Goal: Transaction & Acquisition: Subscribe to service/newsletter

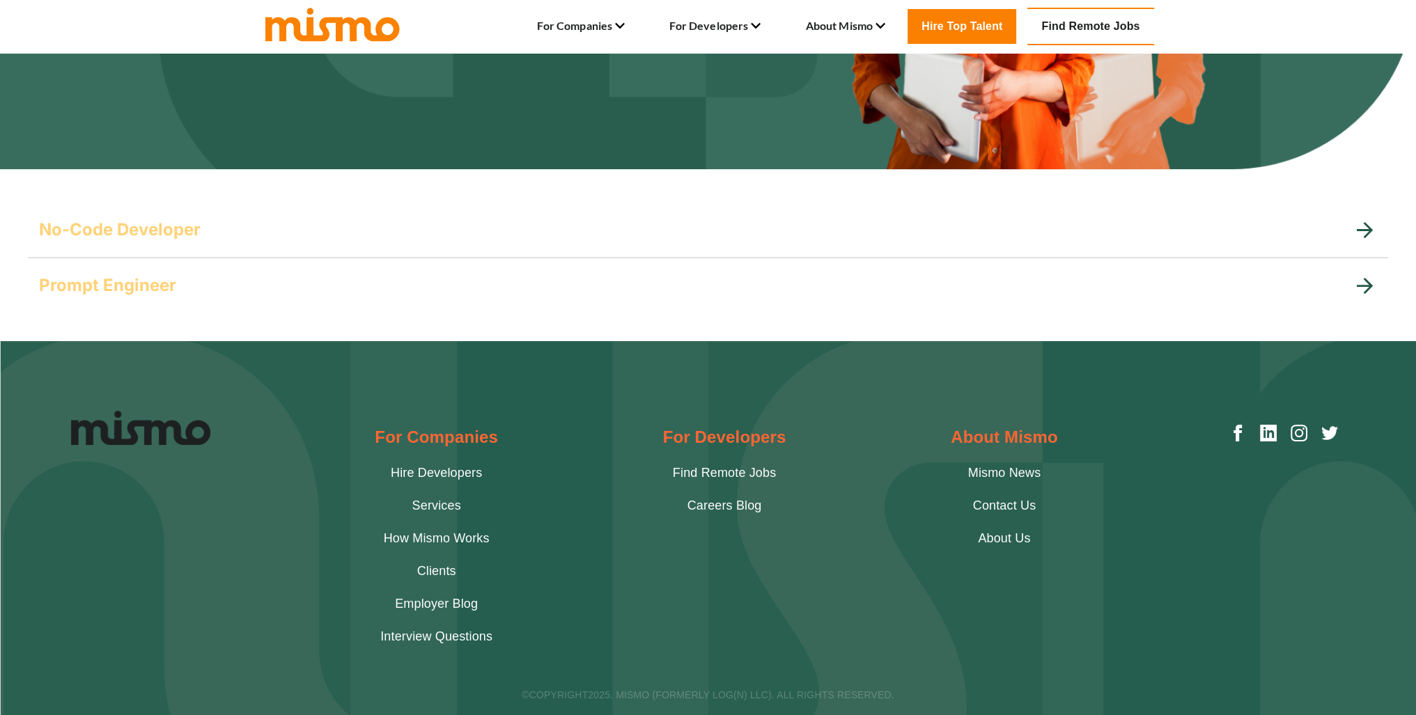
scroll to position [369, 0]
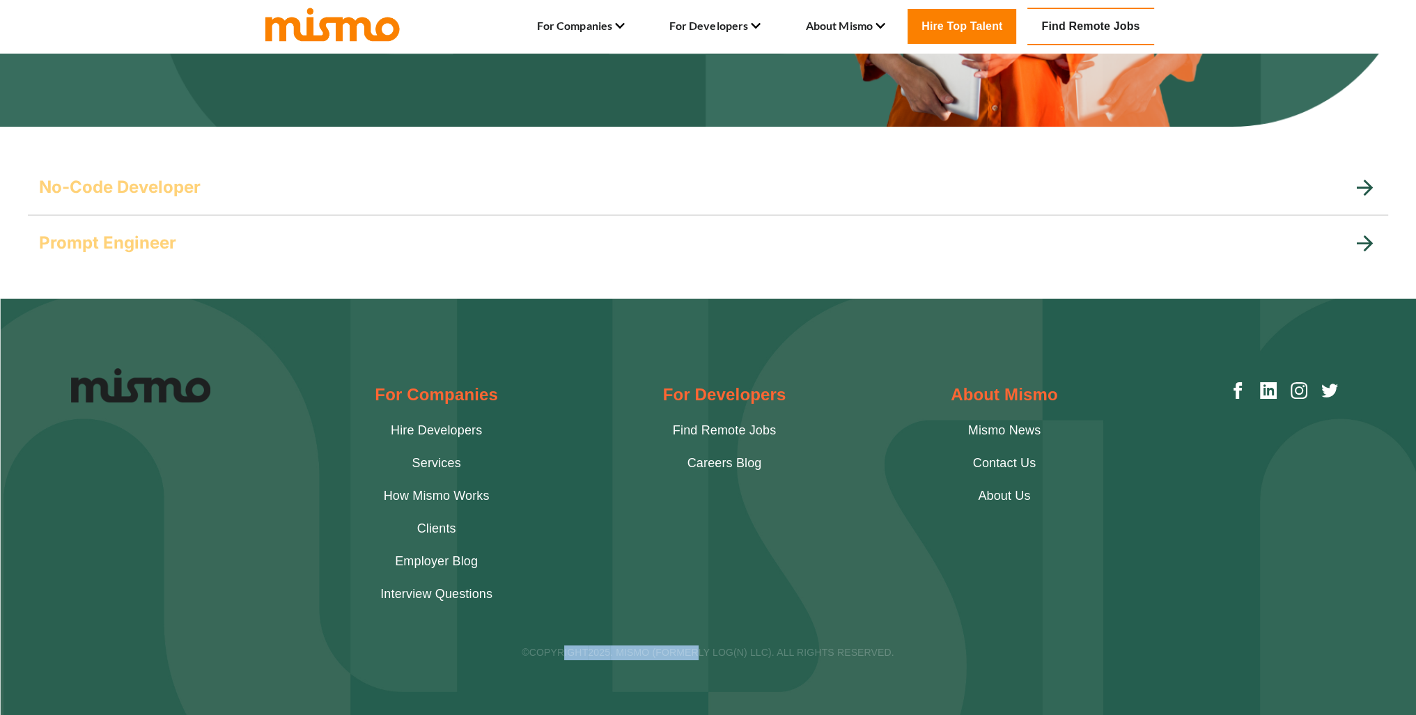
drag, startPoint x: 583, startPoint y: 656, endPoint x: 722, endPoint y: 662, distance: 139.5
click at [709, 663] on footer "For Companies Hire Developers Services How Mismo Works Clients Employer Blog In…" at bounding box center [708, 507] width 1416 height 417
drag, startPoint x: 770, startPoint y: 653, endPoint x: 831, endPoint y: 651, distance: 61.4
click at [772, 653] on p "©COPYRIGHT 2025 . MISMO (FORMERLY LOG(N) LLC). ALL RIGHTS RESERVED." at bounding box center [708, 653] width 1275 height 15
drag, startPoint x: 839, startPoint y: 651, endPoint x: 624, endPoint y: 626, distance: 216.1
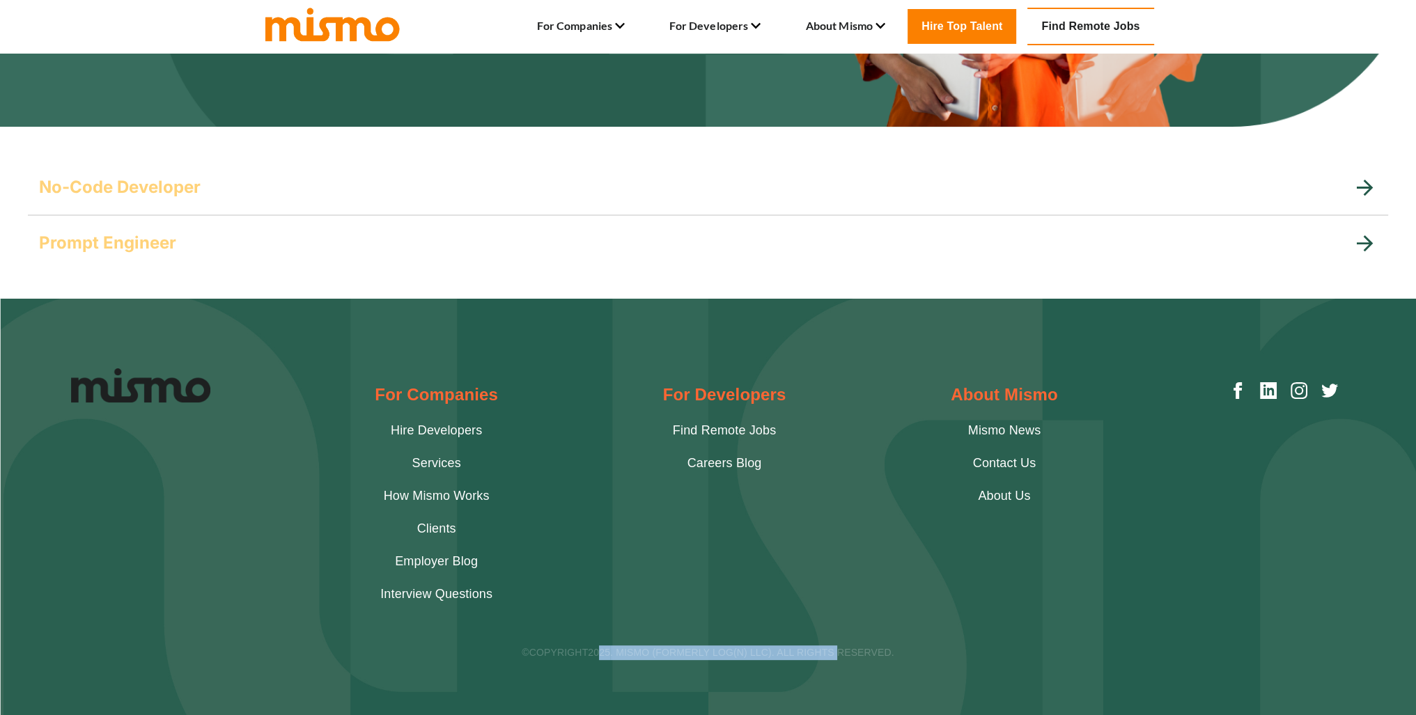
click at [601, 628] on div "©COPYRIGHT 2025 . MISMO (FORMERLY LOG(N) LLC). ALL RIGHTS RESERVED." at bounding box center [708, 639] width 1275 height 42
click at [718, 600] on div "For Developers Find Remote Jobs Careers Blog" at bounding box center [724, 493] width 123 height 249
click at [448, 527] on link "Clients" at bounding box center [436, 529] width 39 height 19
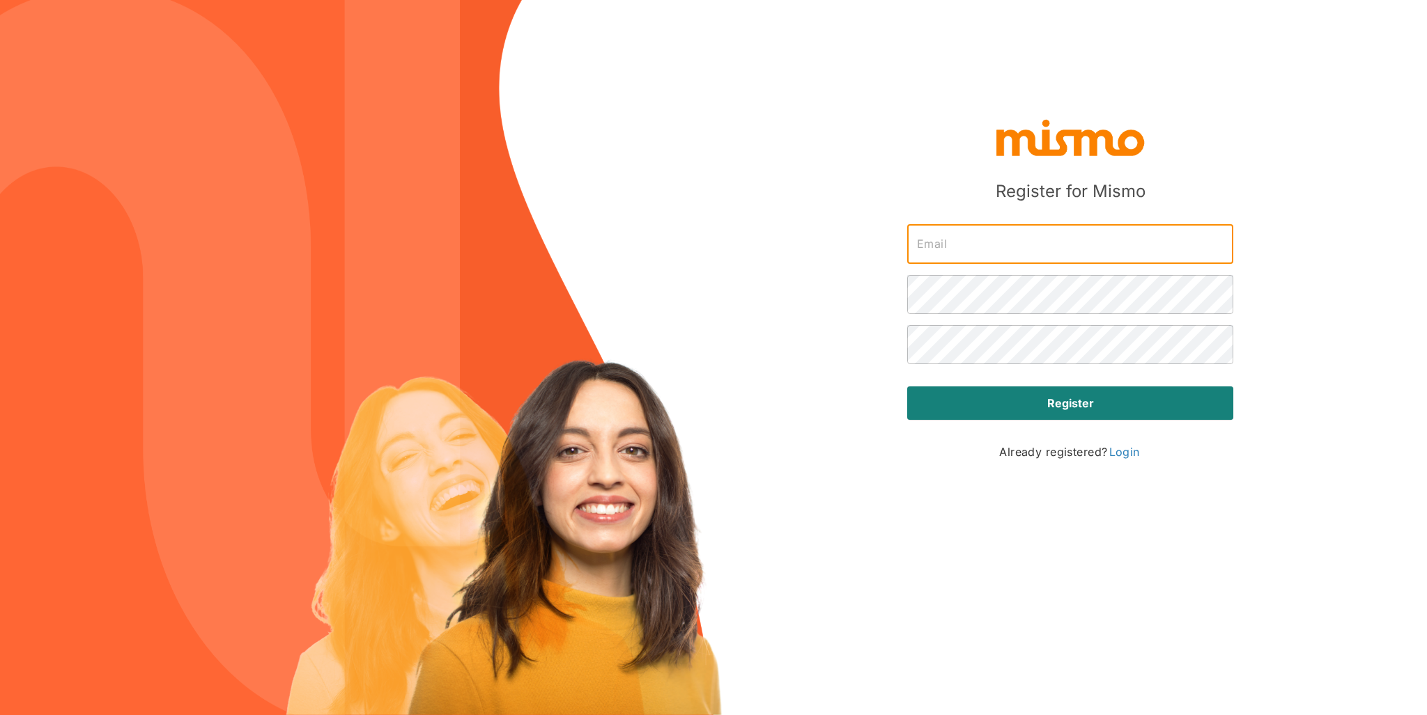
click at [1010, 245] on input "text" at bounding box center [1070, 244] width 326 height 39
type input "jacarve@gmail.com"
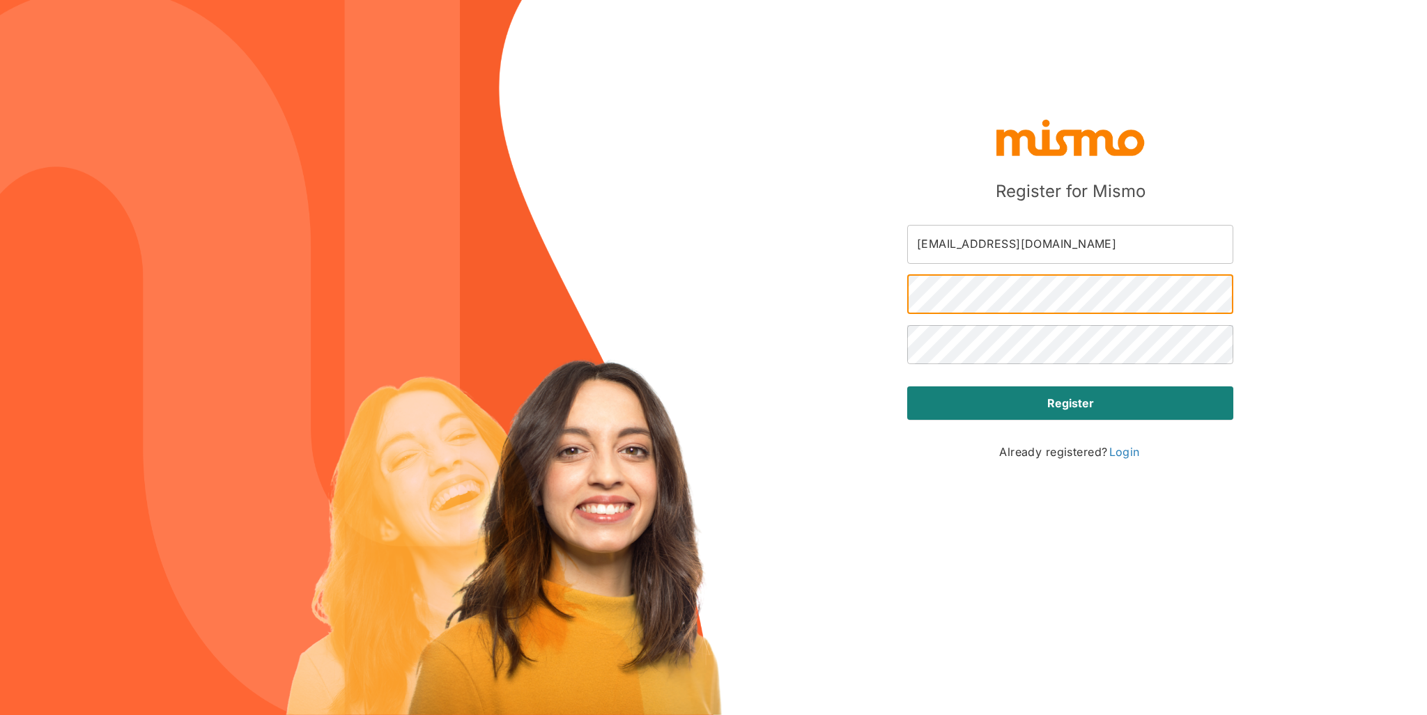
click at [1240, 304] on div "Register for Mismo jacarve@gmail.com ​ ​ ​ Register Already registered? Login" at bounding box center [1070, 286] width 348 height 385
click at [1280, 313] on div "Register for Mismo jacarve@gmail.com ​ ​ ​ Register Already registered? Login" at bounding box center [713, 357] width 1427 height 715
click at [833, 288] on div "Register for Mismo jacarve@gmail.com ​ ​ ​ Register Already registered? Login" at bounding box center [713, 357] width 1427 height 715
